Goal: Transaction & Acquisition: Book appointment/travel/reservation

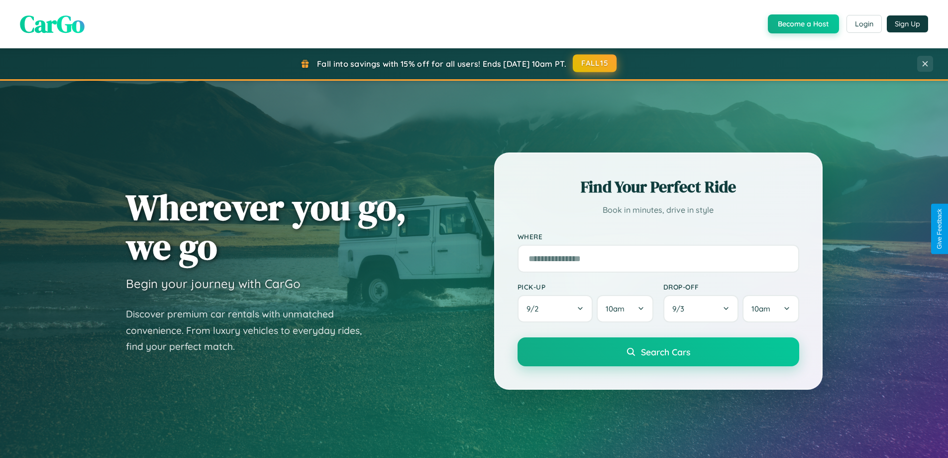
click at [595, 63] on button "FALL15" at bounding box center [595, 63] width 44 height 18
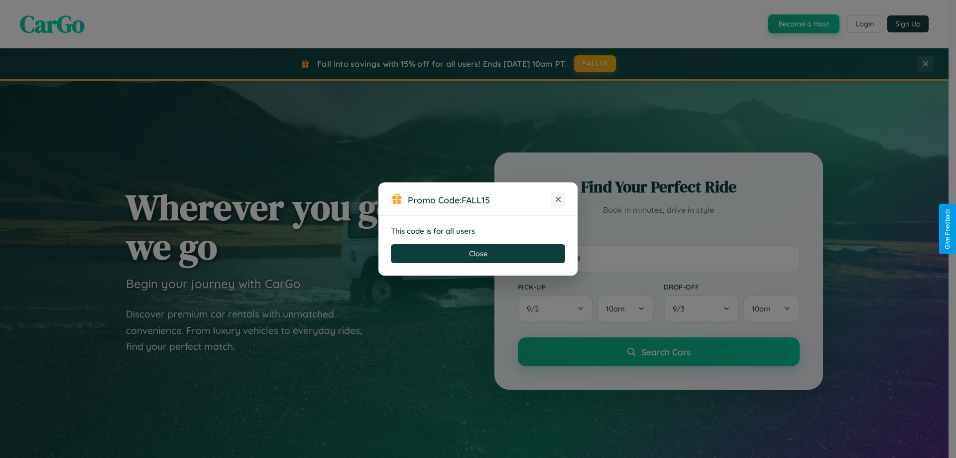
click at [558, 200] on icon at bounding box center [558, 199] width 10 height 10
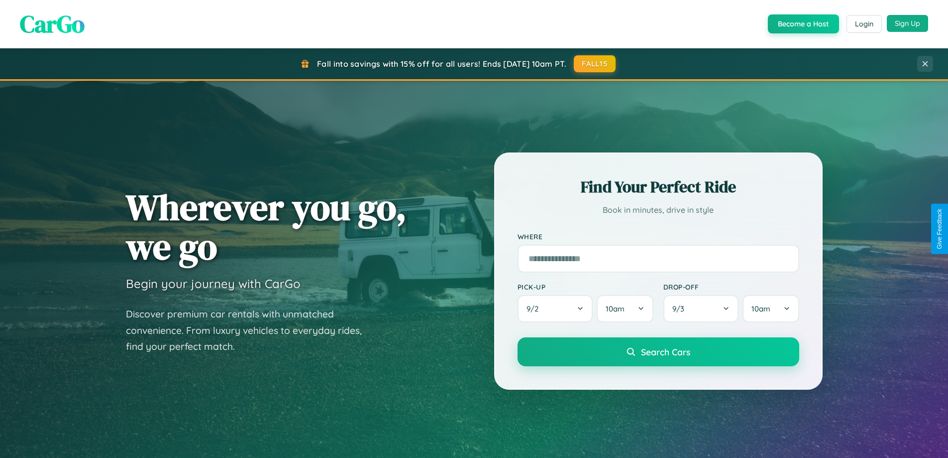
click at [908, 23] on button "Sign Up" at bounding box center [907, 23] width 41 height 17
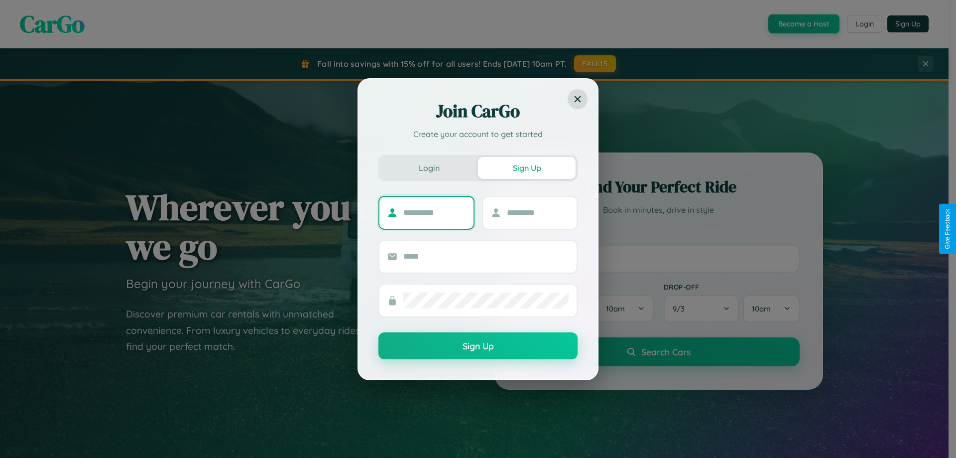
click at [434, 212] on input "text" at bounding box center [434, 213] width 62 height 16
type input "*********"
click at [537, 212] on input "text" at bounding box center [538, 213] width 62 height 16
type input "******"
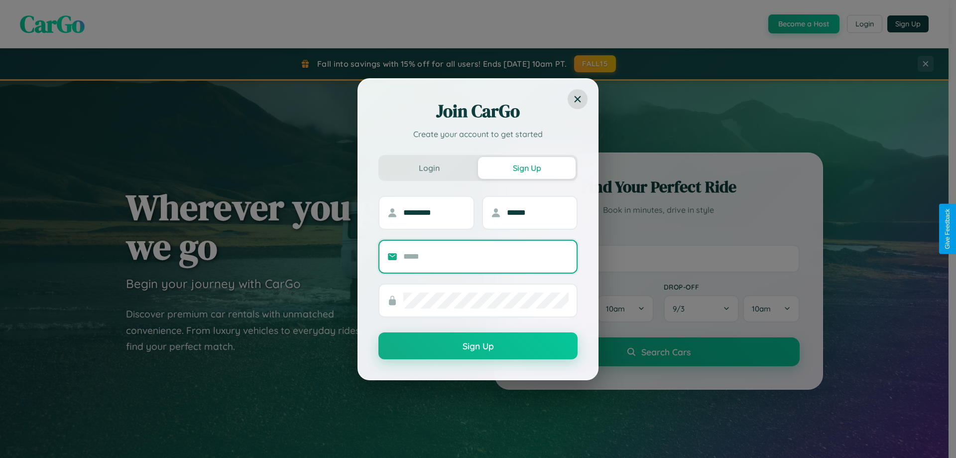
click at [486, 256] on input "text" at bounding box center [485, 256] width 165 height 16
type input "**********"
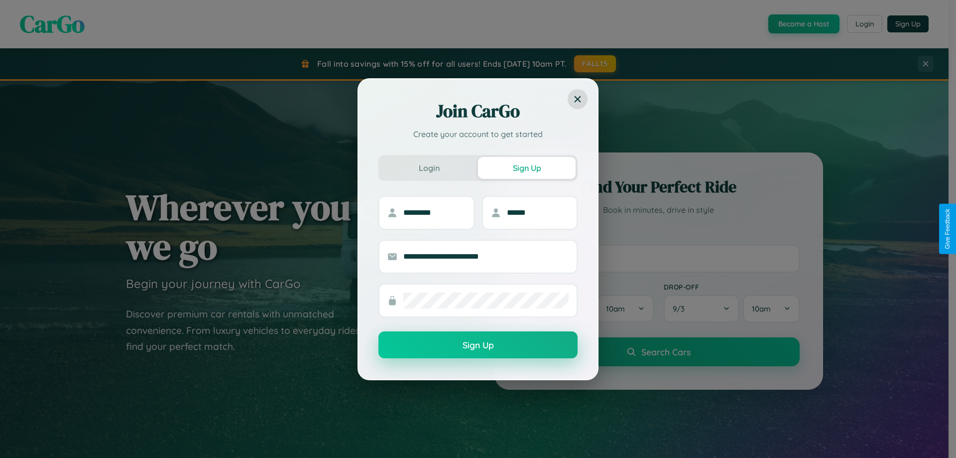
click at [478, 345] on button "Sign Up" at bounding box center [477, 344] width 199 height 27
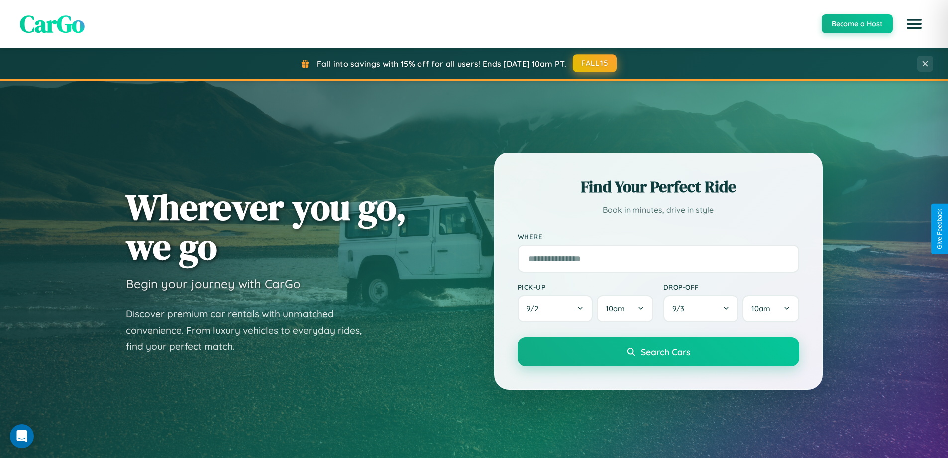
click at [595, 64] on button "FALL15" at bounding box center [595, 63] width 44 height 18
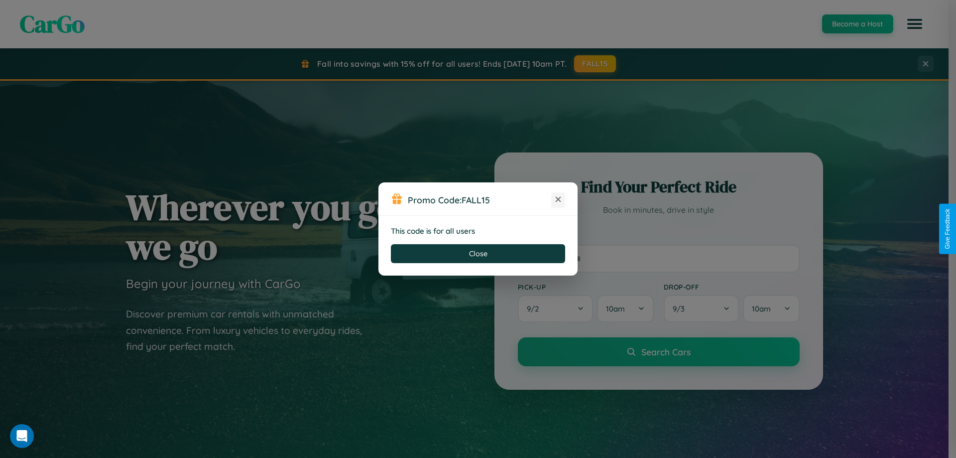
click at [558, 200] on icon at bounding box center [558, 199] width 10 height 10
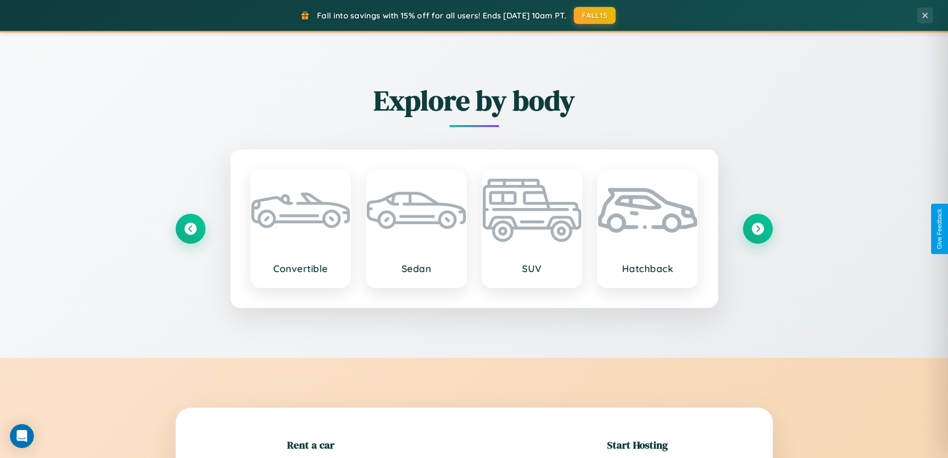
scroll to position [215, 0]
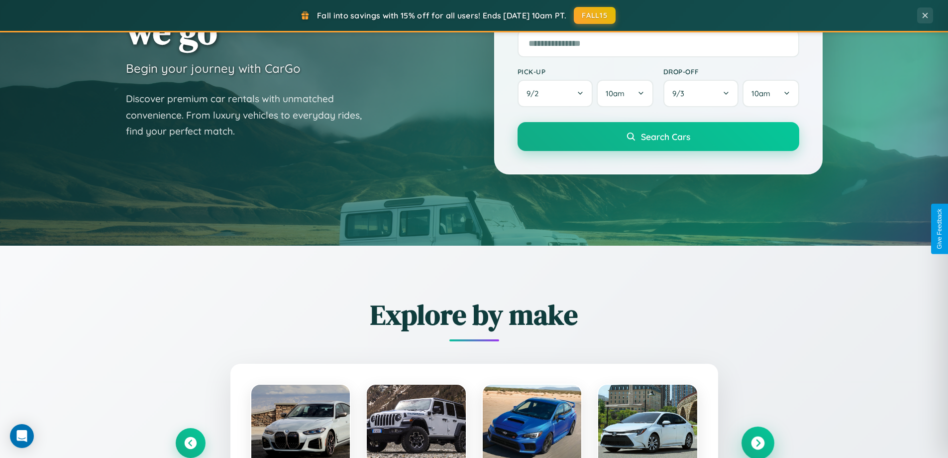
click at [758, 443] on icon at bounding box center [757, 442] width 13 height 13
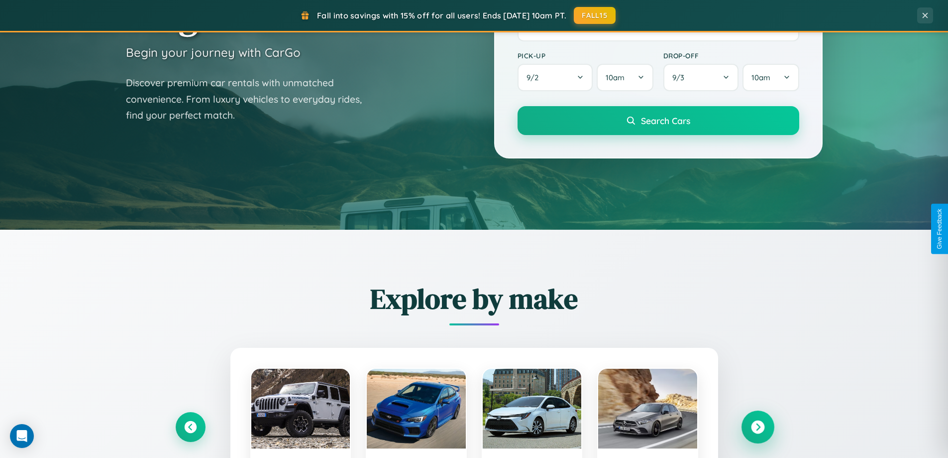
scroll to position [685, 0]
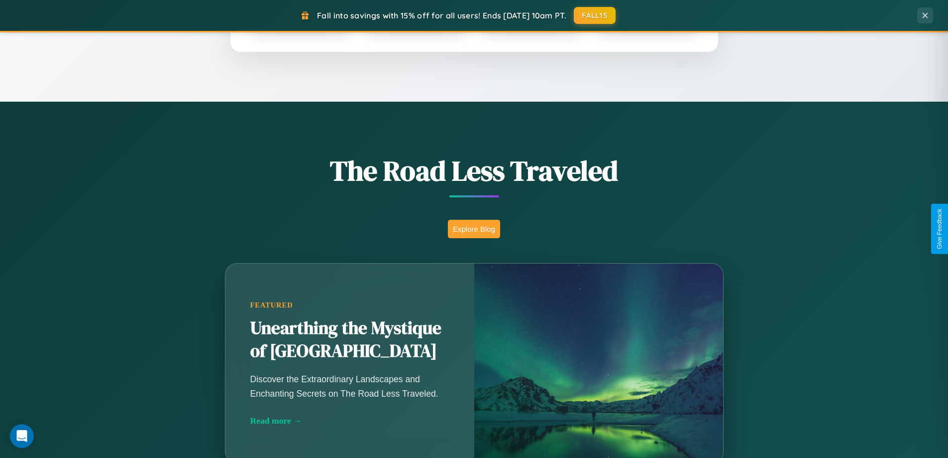
click at [474, 229] on button "Explore Blog" at bounding box center [474, 229] width 52 height 18
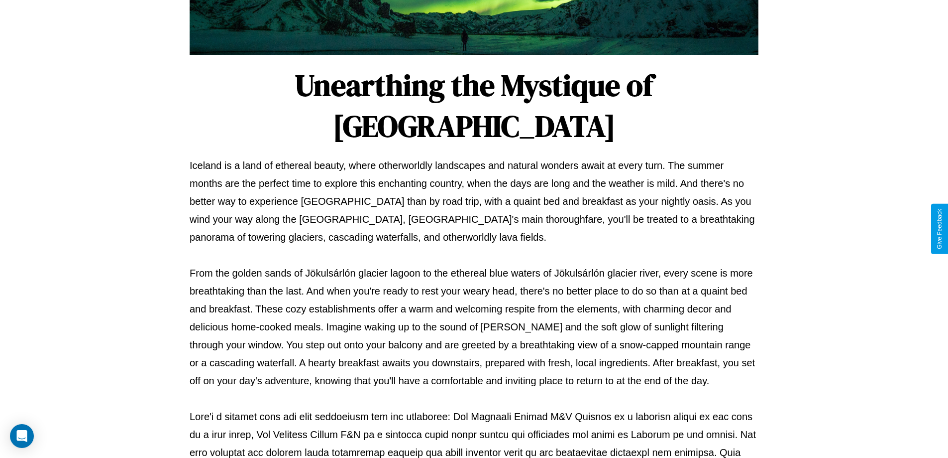
scroll to position [322, 0]
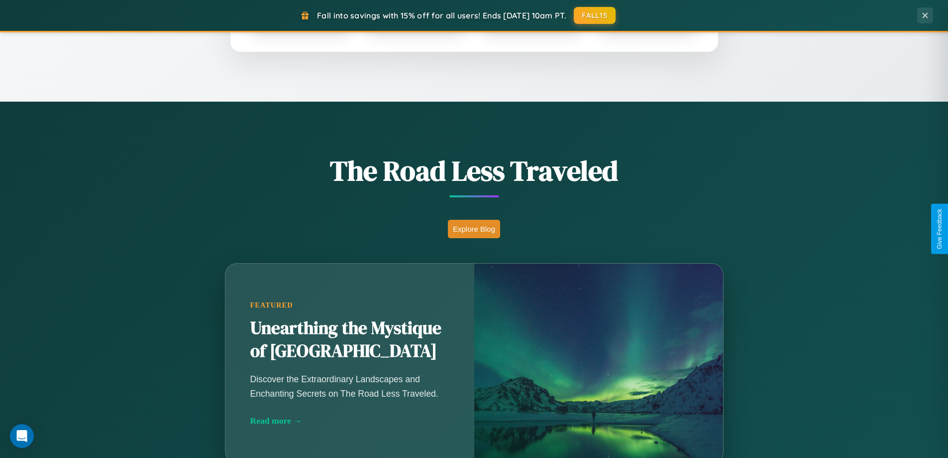
scroll to position [429, 0]
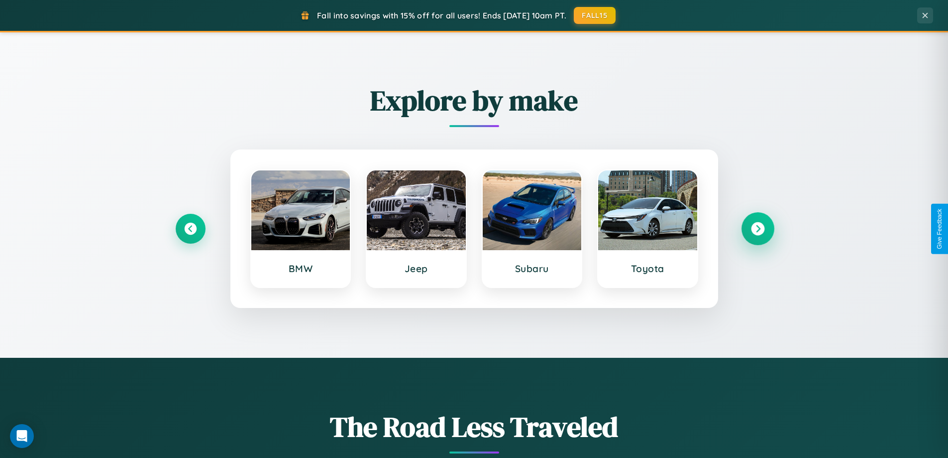
click at [758, 229] on icon at bounding box center [757, 228] width 13 height 13
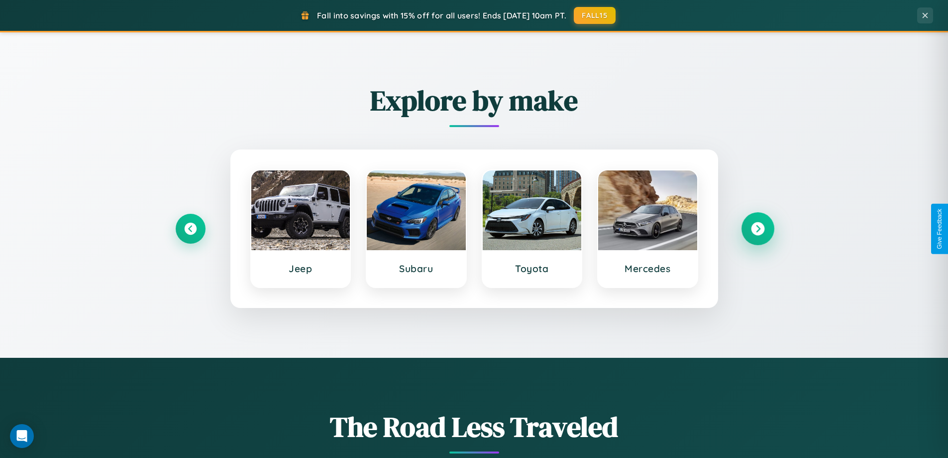
click at [758, 229] on icon at bounding box center [757, 228] width 13 height 13
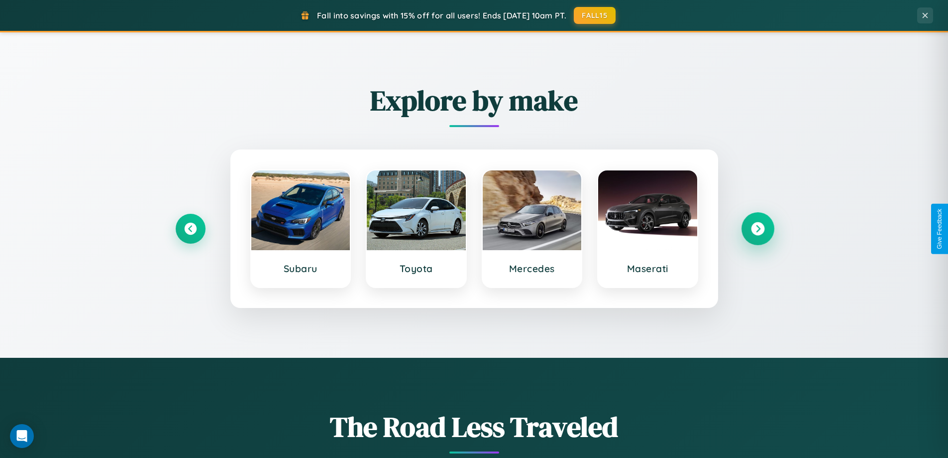
click at [758, 229] on icon at bounding box center [757, 228] width 13 height 13
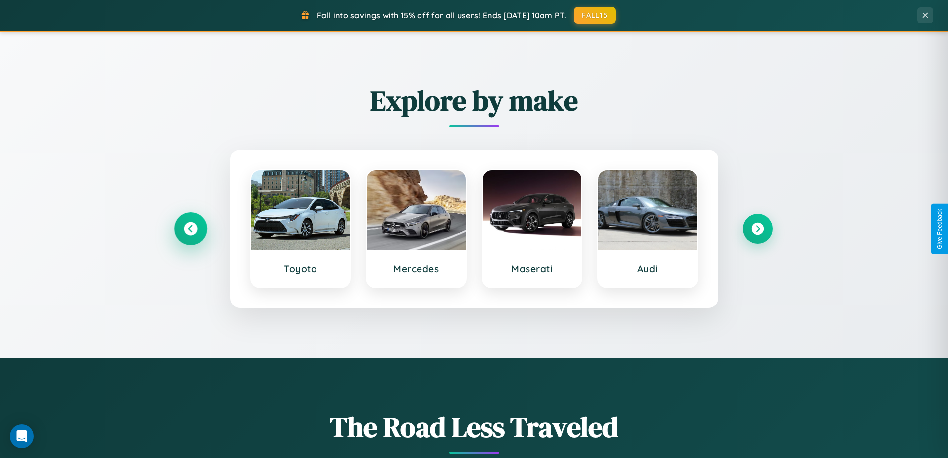
click at [190, 229] on icon at bounding box center [190, 228] width 13 height 13
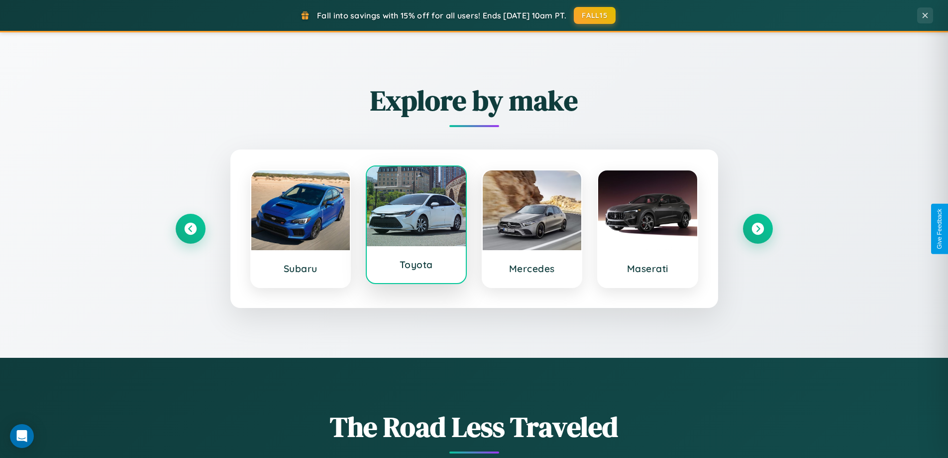
click at [416, 225] on div at bounding box center [416, 206] width 99 height 80
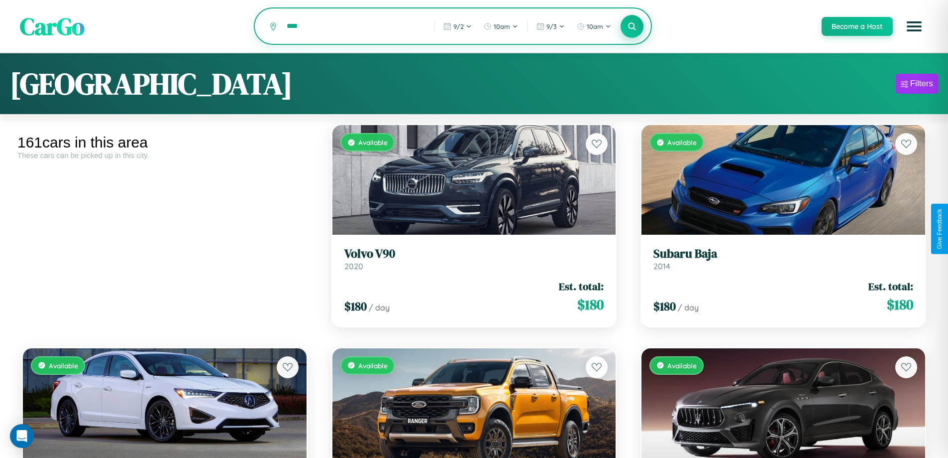
type input "****"
click at [632, 27] on icon at bounding box center [632, 25] width 9 height 9
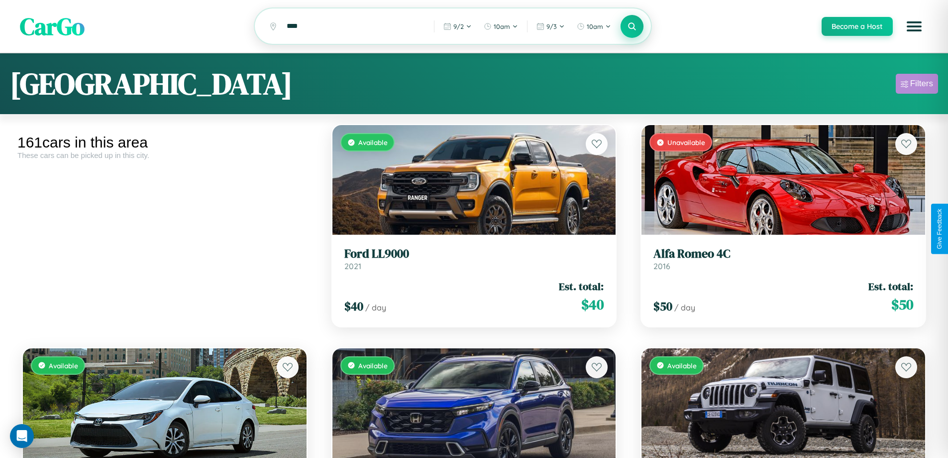
click at [917, 85] on div "Filters" at bounding box center [922, 84] width 23 height 10
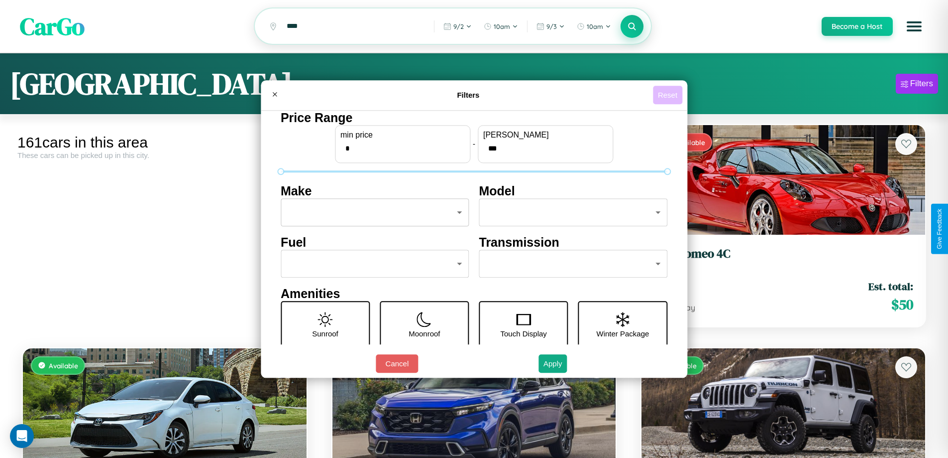
click at [669, 95] on button "Reset" at bounding box center [667, 95] width 29 height 18
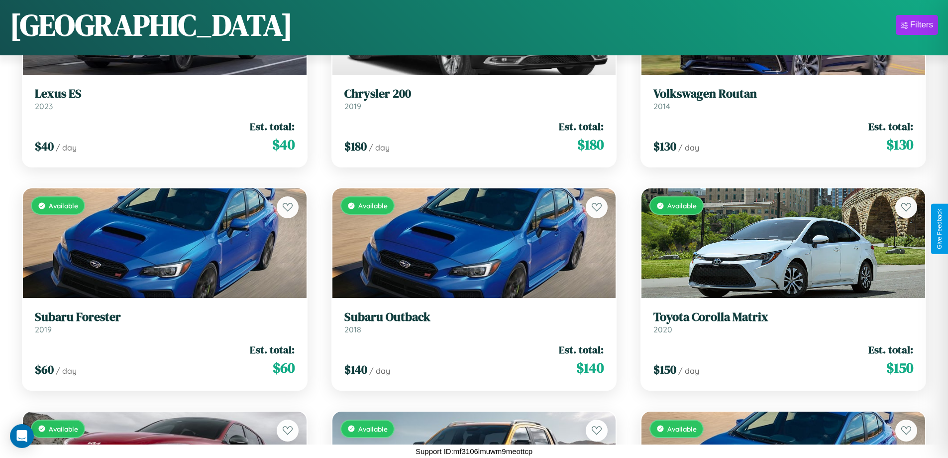
scroll to position [8835, 0]
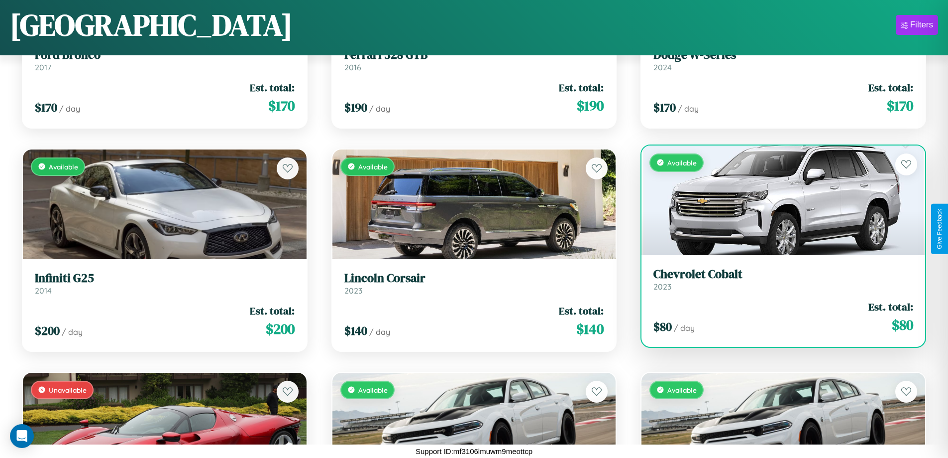
click at [777, 281] on link "Chevrolet Cobalt 2023" at bounding box center [784, 279] width 260 height 24
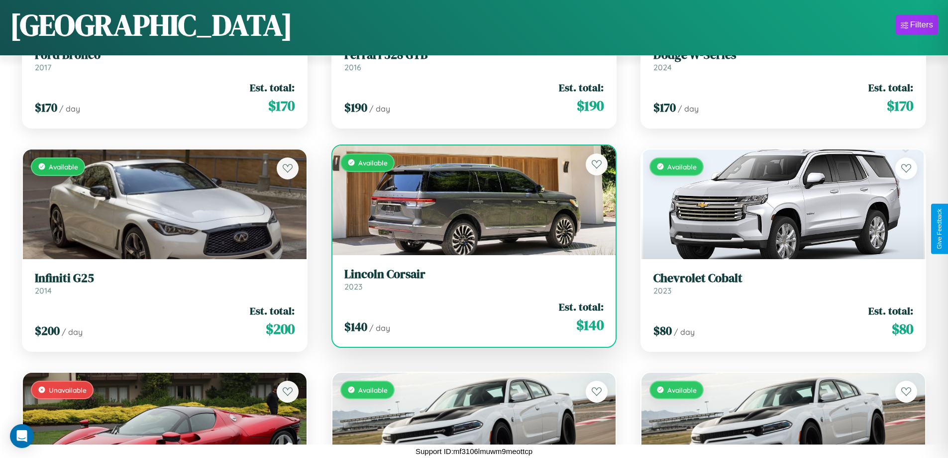
scroll to position [11288, 0]
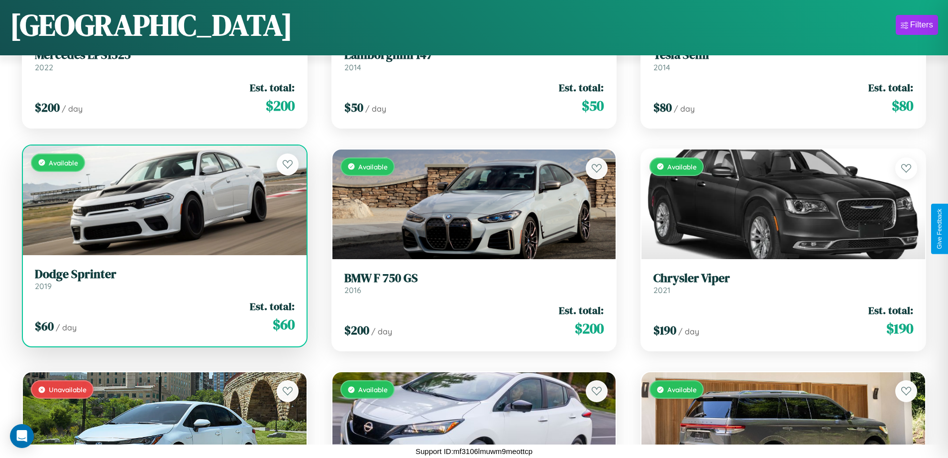
click at [163, 281] on link "Dodge Sprinter 2019" at bounding box center [165, 279] width 260 height 24
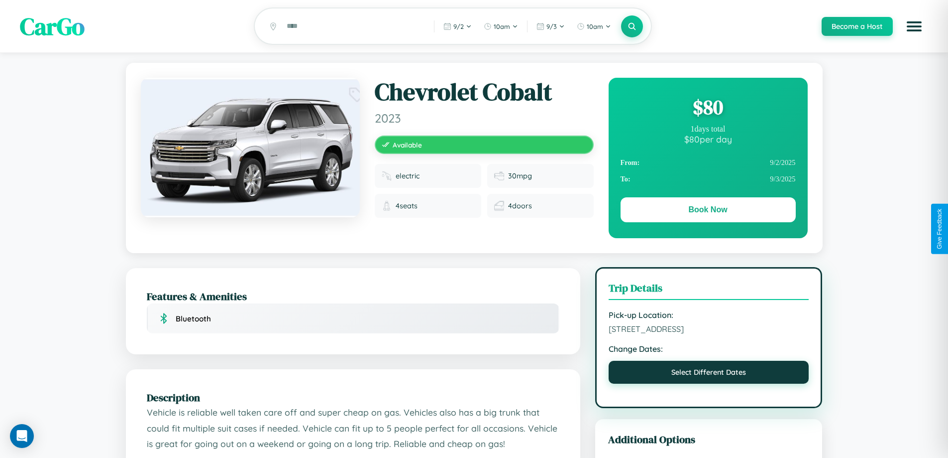
click at [709, 373] on button "Select Different Dates" at bounding box center [709, 371] width 201 height 23
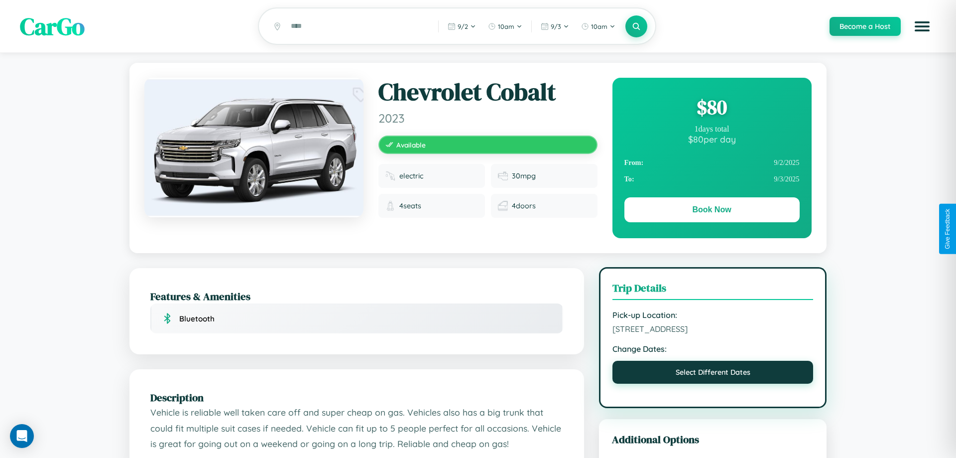
select select "*"
select select "****"
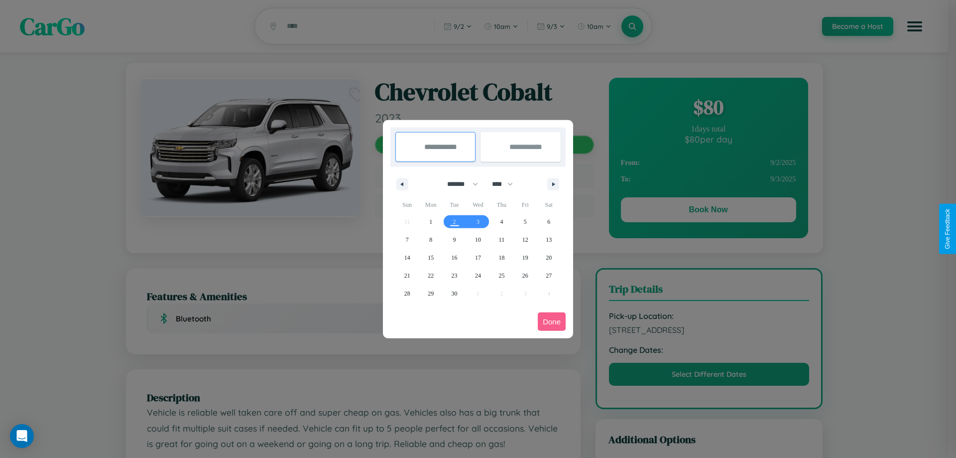
click at [458, 184] on select "******* ******** ***** ***** *** **** **** ****** ********* ******* ******** **…" at bounding box center [461, 184] width 42 height 16
select select "*"
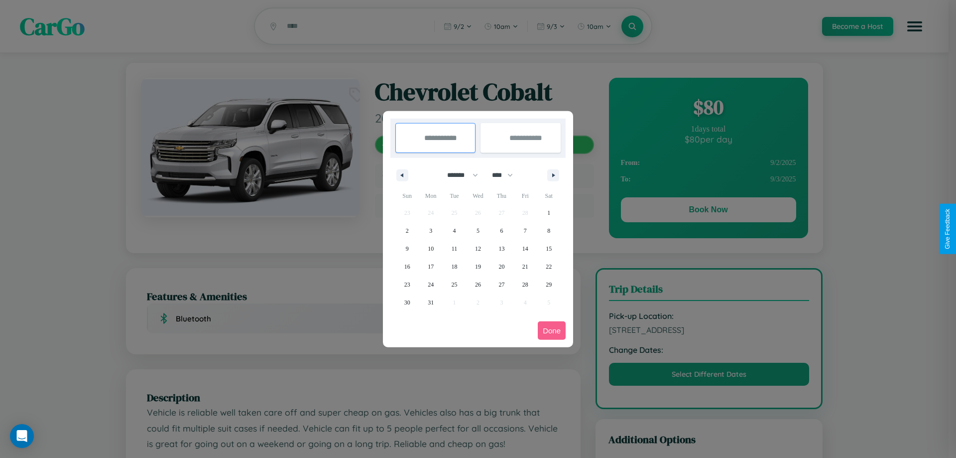
click at [507, 175] on select "**** **** **** **** **** **** **** **** **** **** **** **** **** **** **** ****…" at bounding box center [502, 175] width 30 height 16
select select "****"
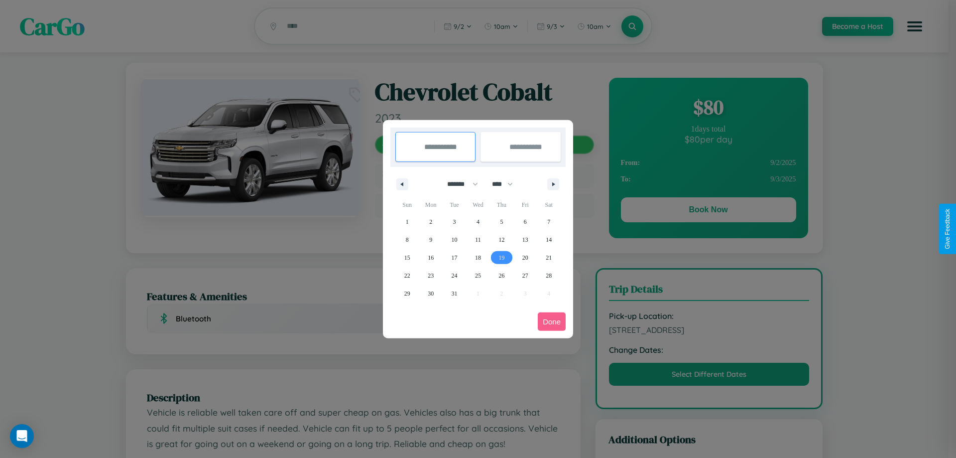
click at [501, 257] on span "19" at bounding box center [501, 257] width 6 height 18
type input "**********"
click at [407, 293] on span "29" at bounding box center [407, 293] width 6 height 18
type input "**********"
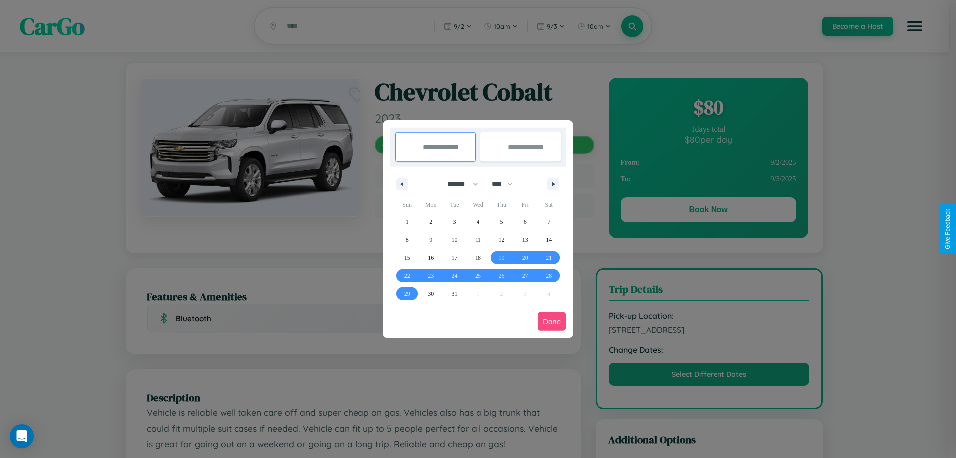
click at [552, 321] on button "Done" at bounding box center [552, 321] width 28 height 18
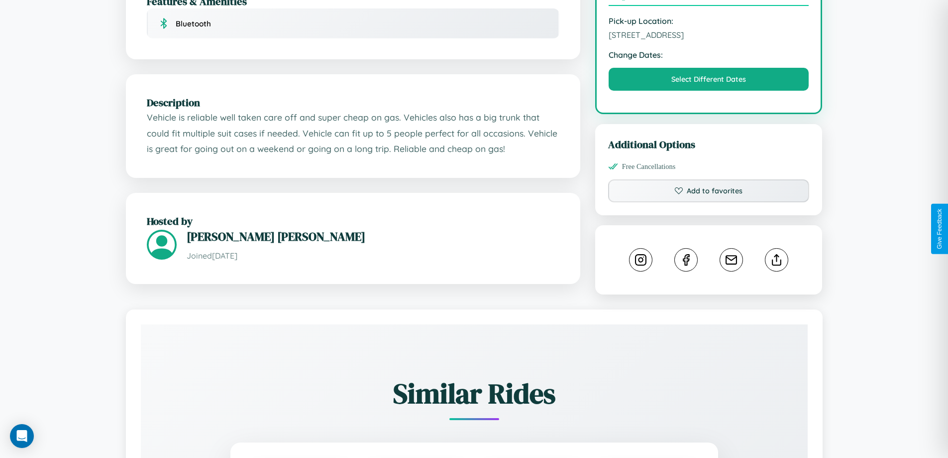
scroll to position [327, 0]
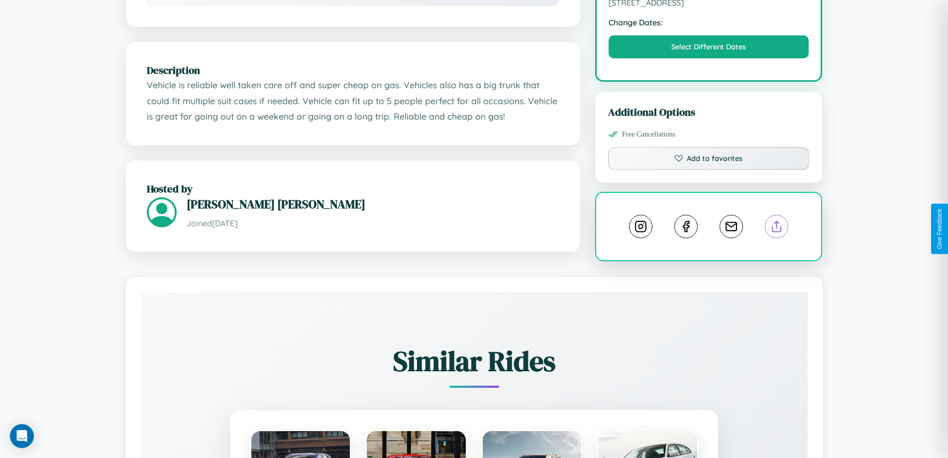
click at [777, 228] on line at bounding box center [777, 224] width 0 height 7
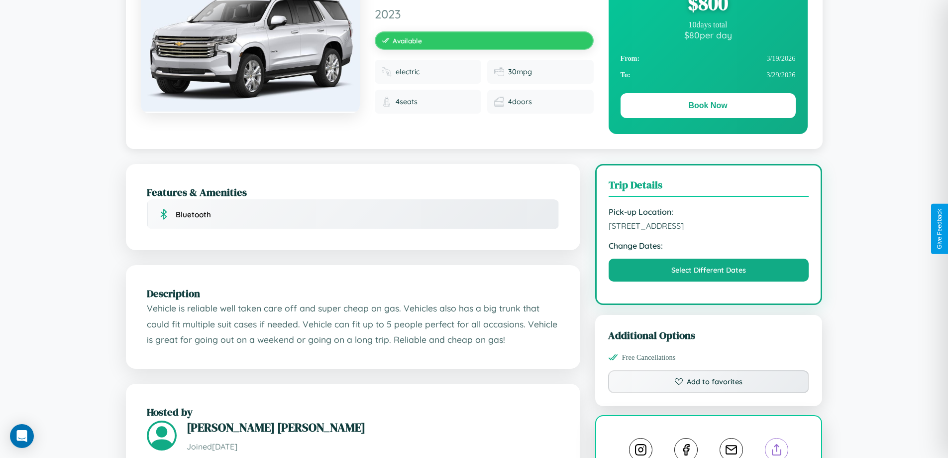
scroll to position [103, 0]
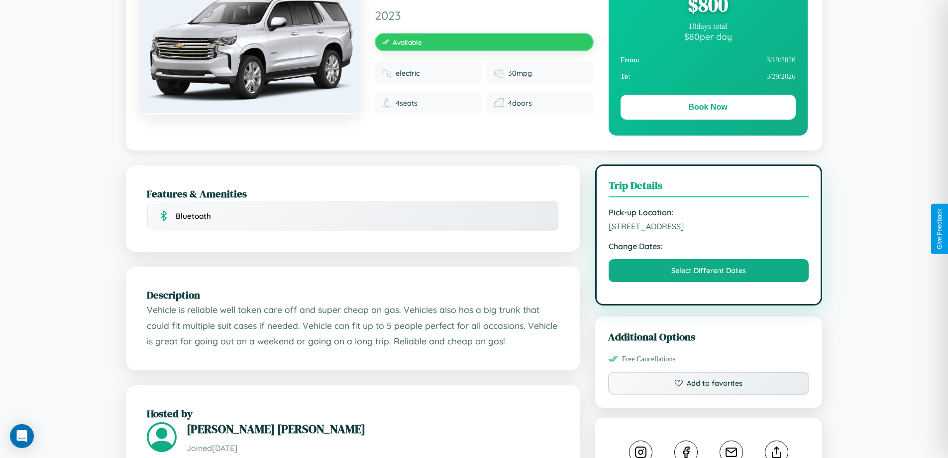
click at [709, 228] on span "7971 Fourth Street Rome 70554 Italy" at bounding box center [709, 226] width 201 height 10
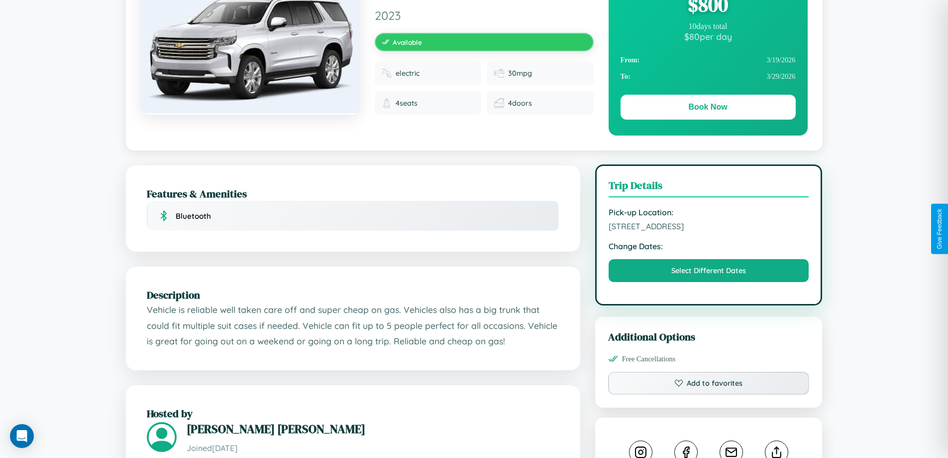
click at [709, 228] on span "7971 Fourth Street Rome 70554 Italy" at bounding box center [709, 226] width 201 height 10
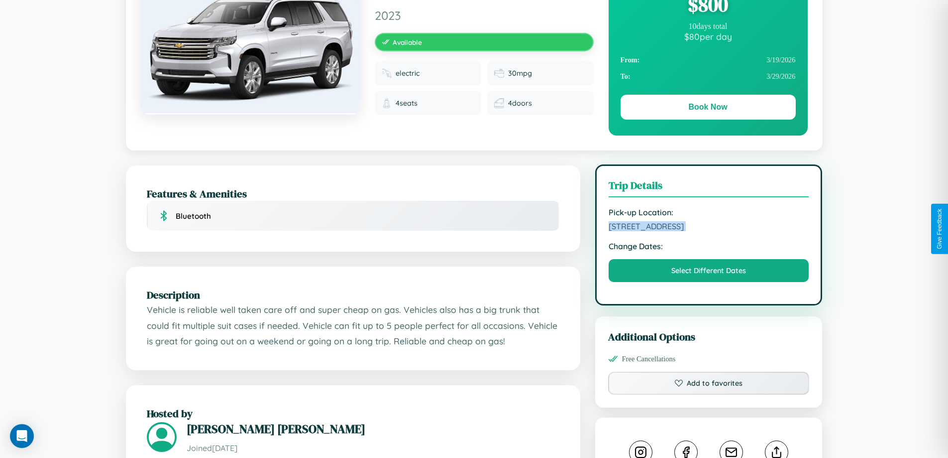
click at [709, 228] on span "7971 Fourth Street Rome 70554 Italy" at bounding box center [709, 226] width 201 height 10
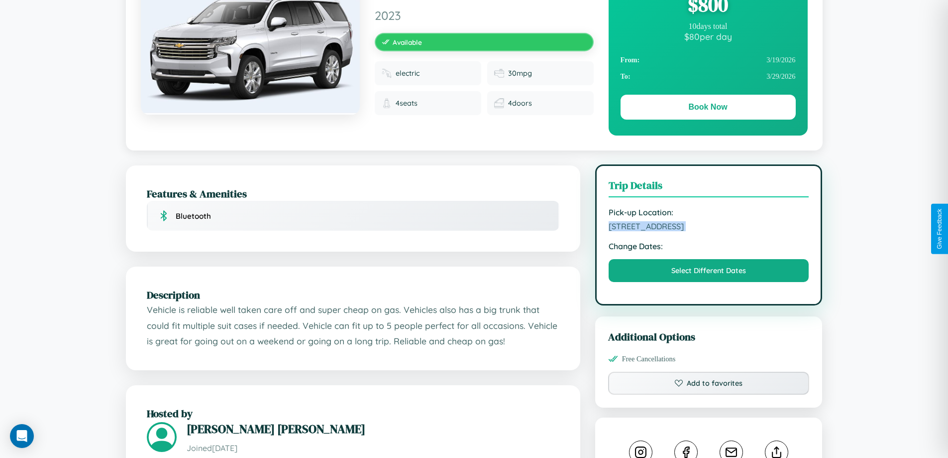
click at [709, 228] on span "7971 Fourth Street Rome 70554 Italy" at bounding box center [709, 226] width 201 height 10
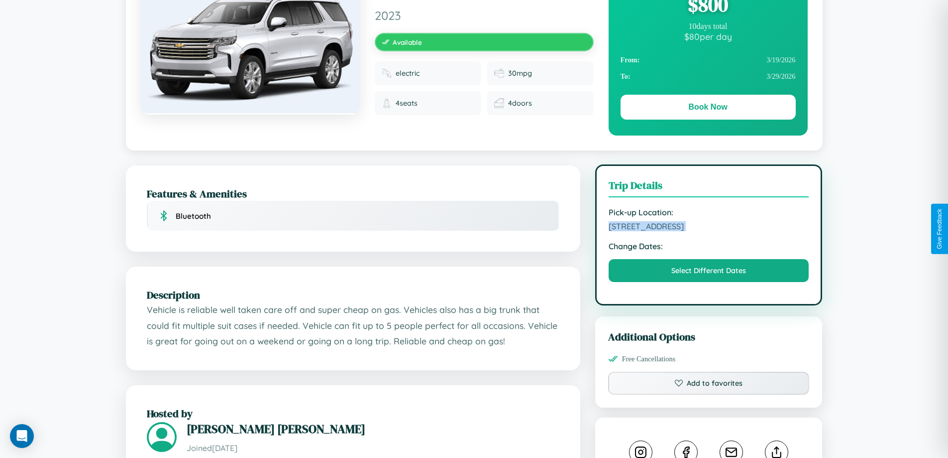
click at [709, 228] on span "7971 Fourth Street Rome 70554 Italy" at bounding box center [709, 226] width 201 height 10
